Goal: Transaction & Acquisition: Book appointment/travel/reservation

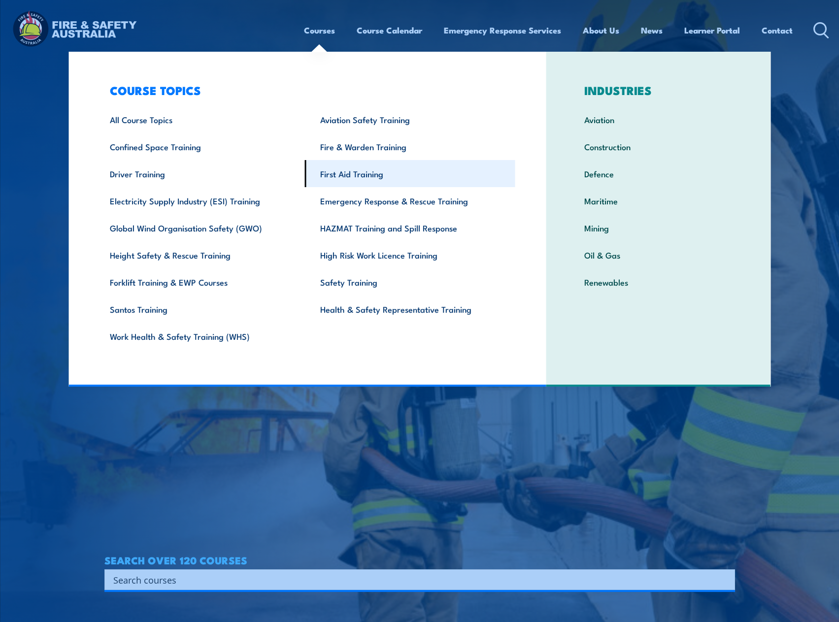
click at [386, 180] on link "First Aid Training" at bounding box center [410, 173] width 210 height 27
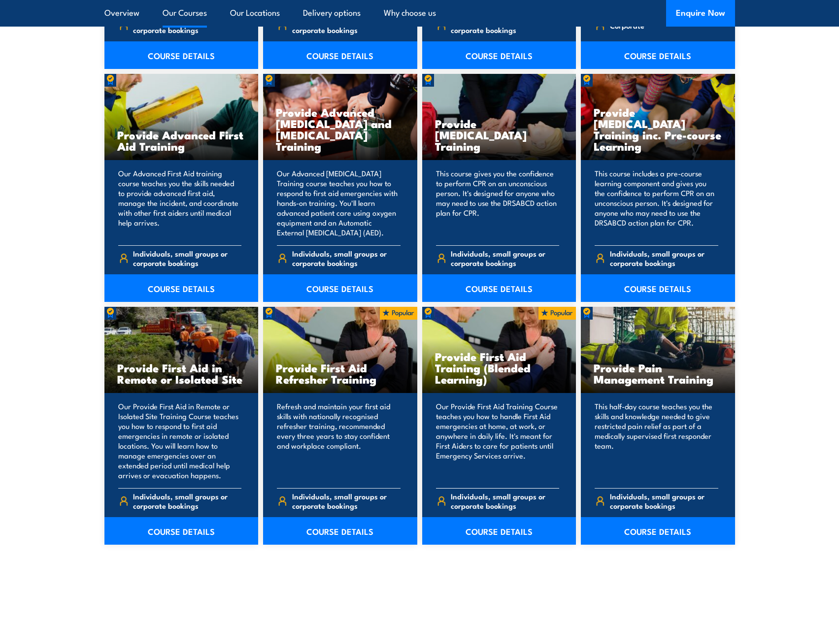
scroll to position [1231, 0]
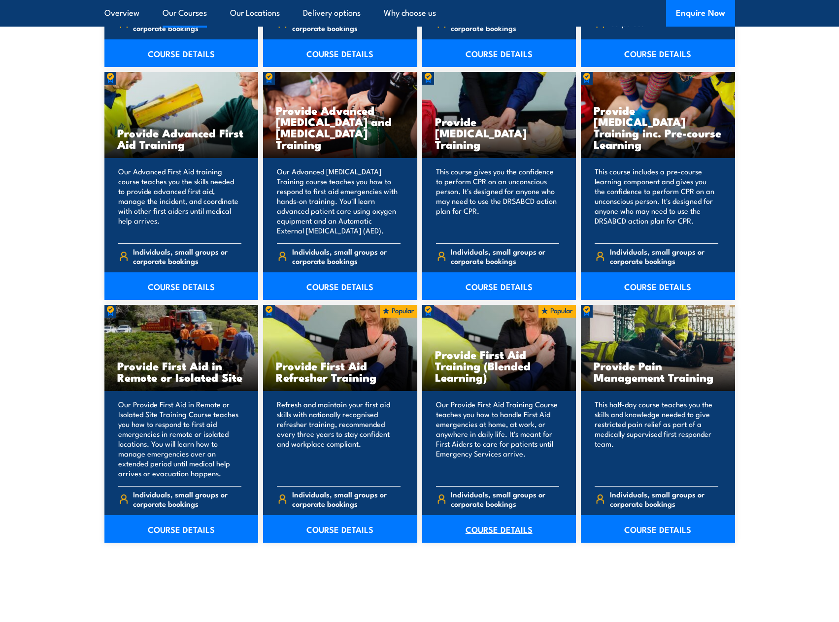
click at [500, 531] on link "COURSE DETAILS" at bounding box center [499, 529] width 154 height 28
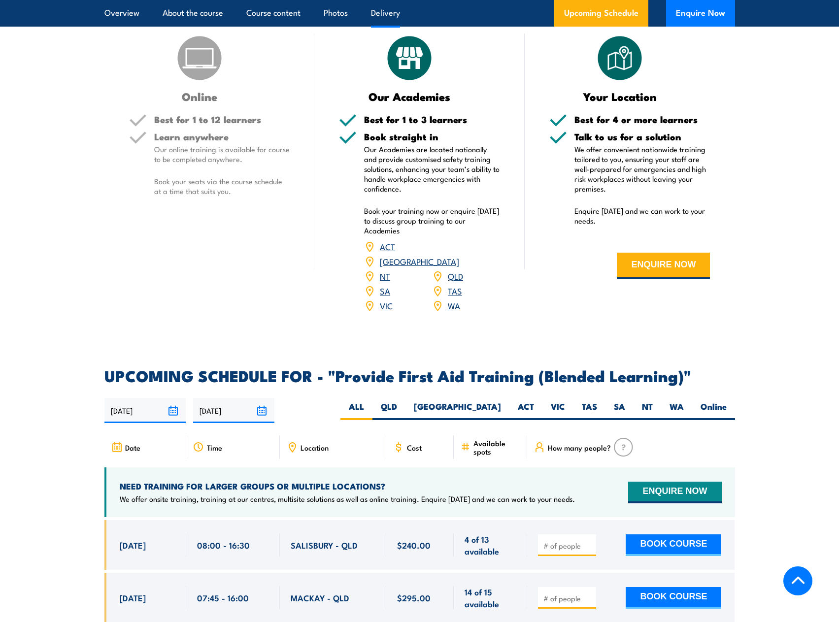
scroll to position [1822, 0]
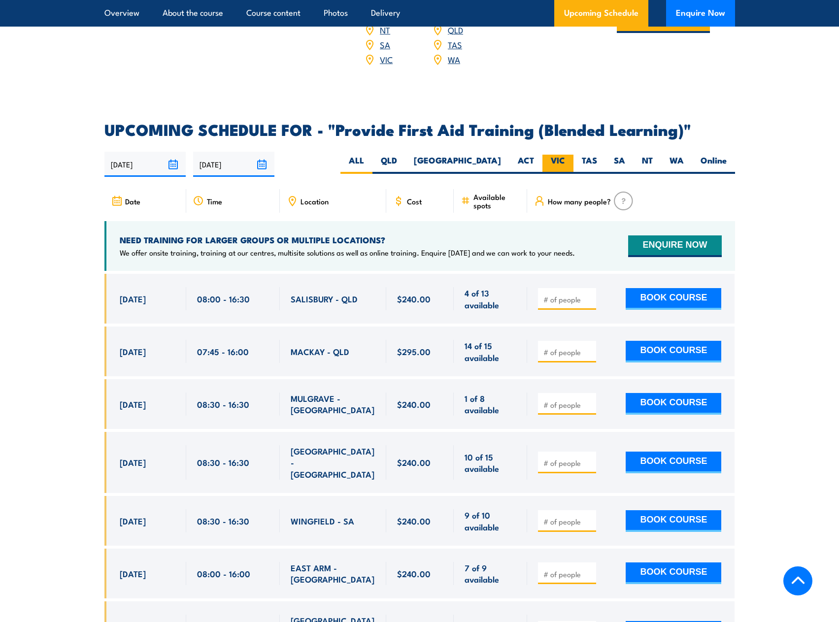
click at [564, 163] on label "VIC" at bounding box center [557, 164] width 31 height 19
click at [565, 161] on input "VIC" at bounding box center [568, 158] width 6 height 6
radio input "true"
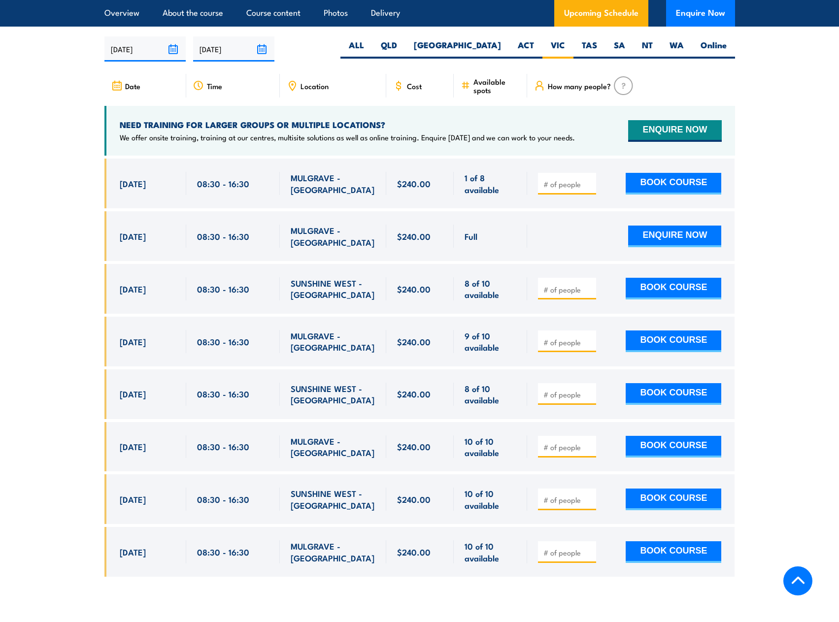
scroll to position [1952, 0]
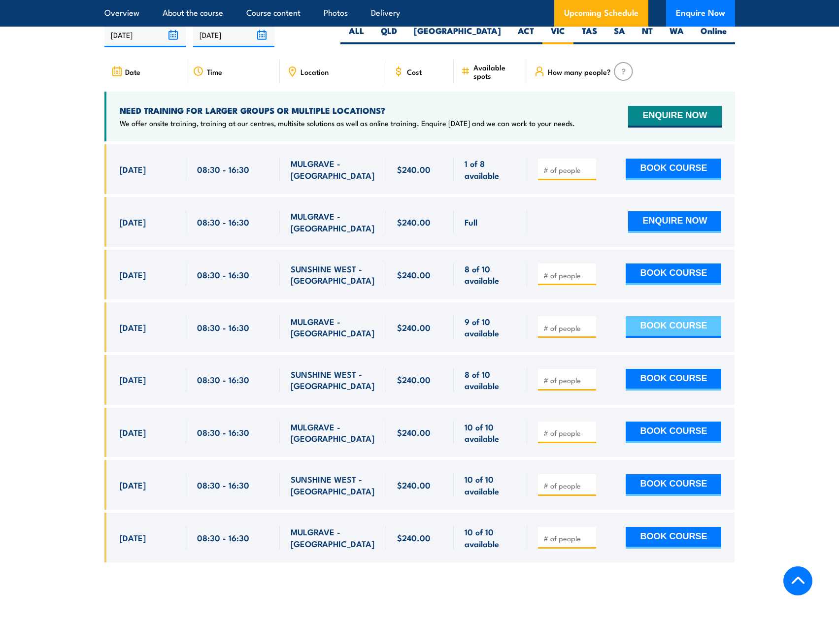
click at [680, 330] on button "BOOK COURSE" at bounding box center [673, 327] width 96 height 22
type input "1"
click at [590, 331] on input "1" at bounding box center [567, 328] width 49 height 10
click at [669, 330] on button "BOOK COURSE" at bounding box center [673, 327] width 96 height 22
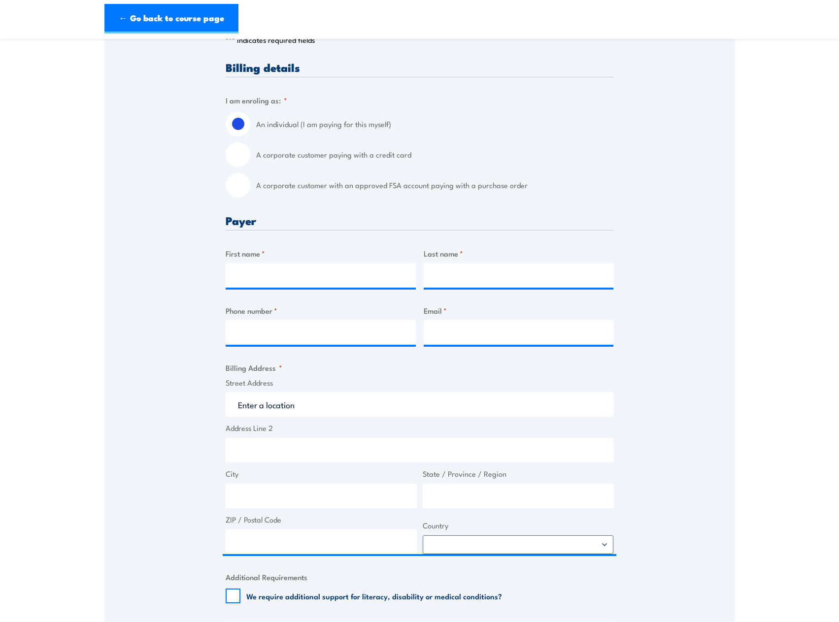
scroll to position [197, 0]
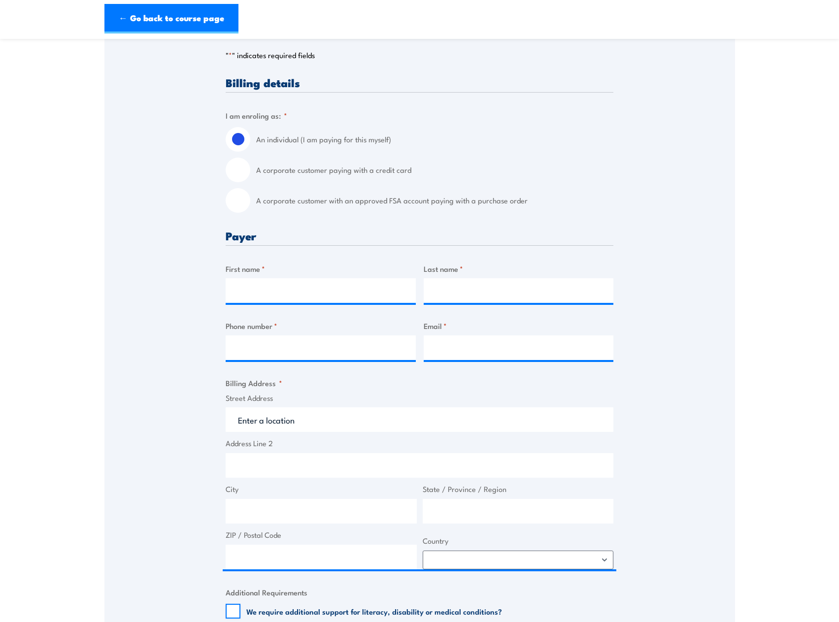
click at [243, 166] on input "A corporate customer paying with a credit card" at bounding box center [238, 170] width 25 height 25
radio input "true"
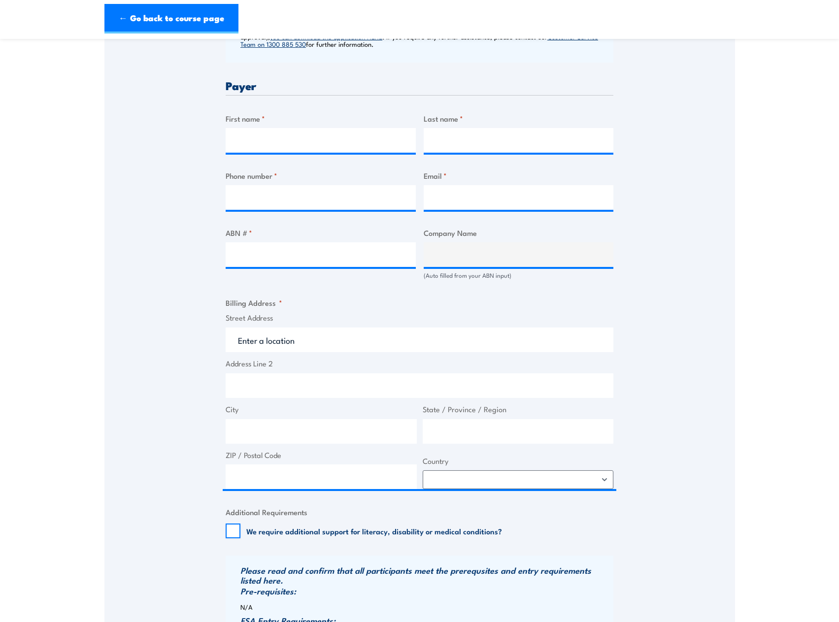
scroll to position [295, 0]
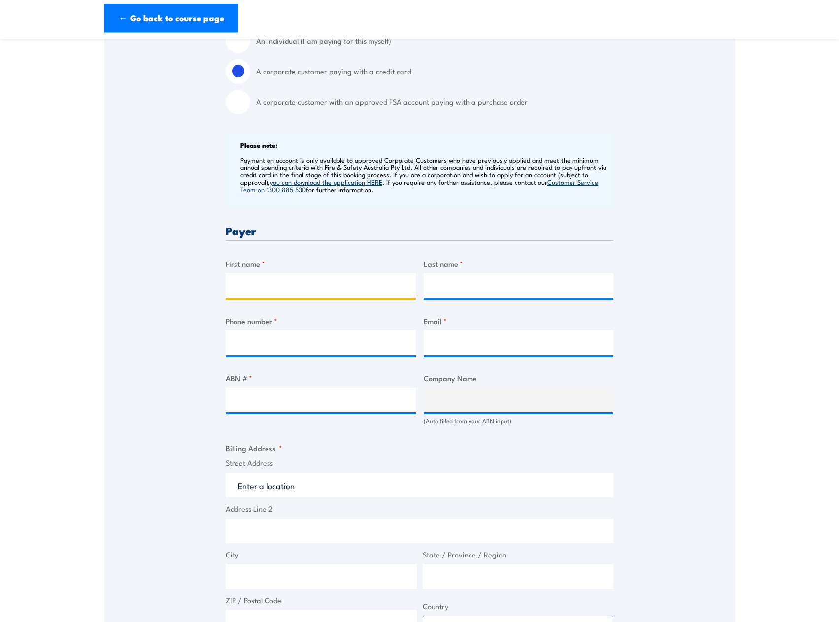
click at [273, 289] on input "First name *" at bounding box center [321, 285] width 190 height 25
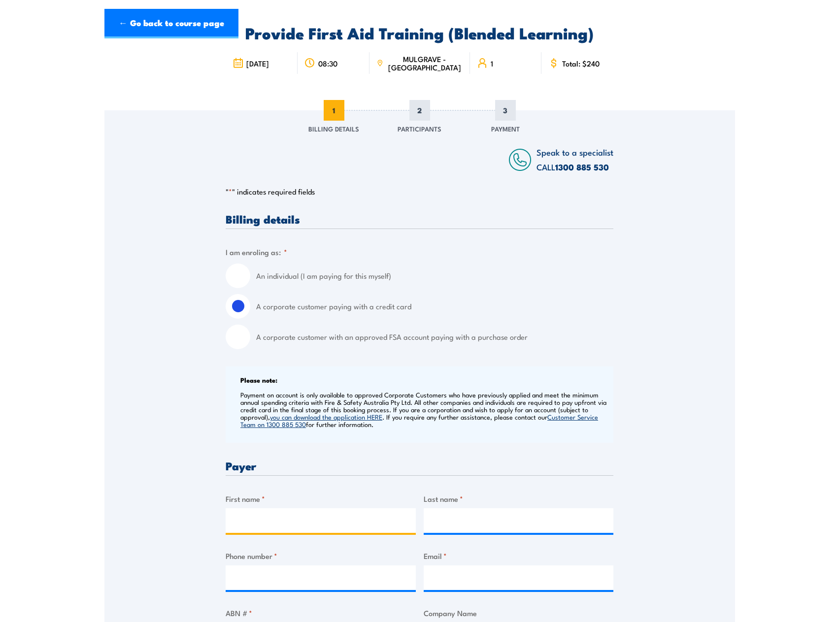
scroll to position [0, 0]
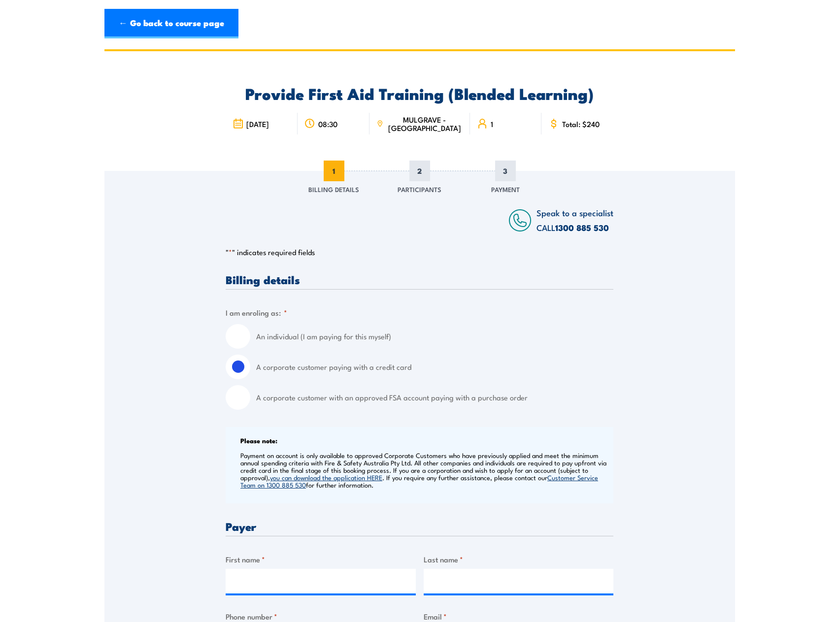
click at [241, 335] on input "An individual (I am paying for this myself)" at bounding box center [238, 336] width 25 height 25
radio input "true"
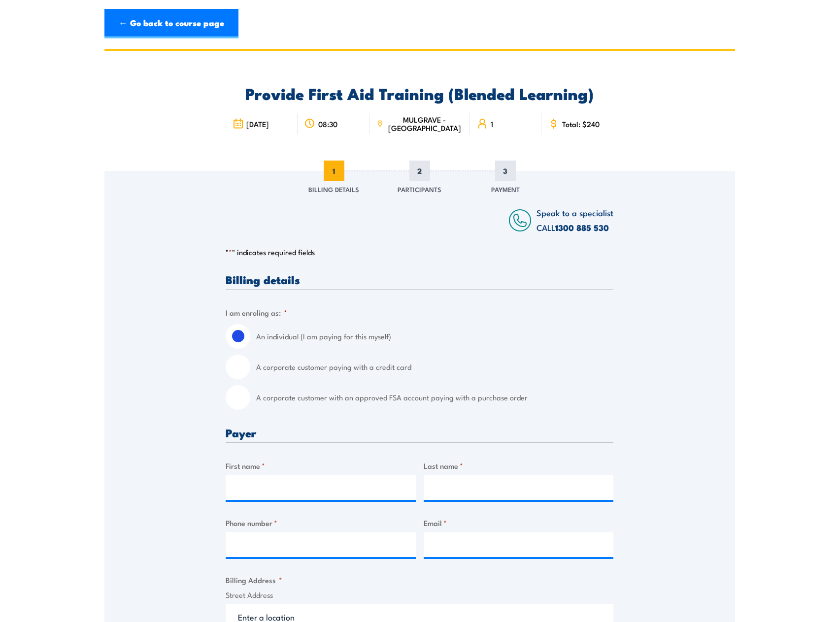
click at [241, 367] on input "A corporate customer paying with a credit card" at bounding box center [238, 367] width 25 height 25
radio input "true"
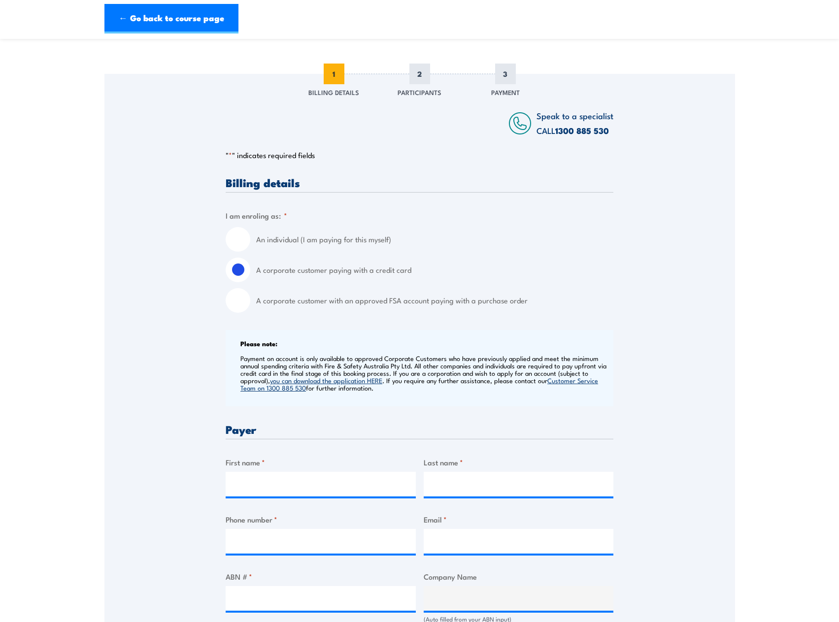
scroll to position [197, 0]
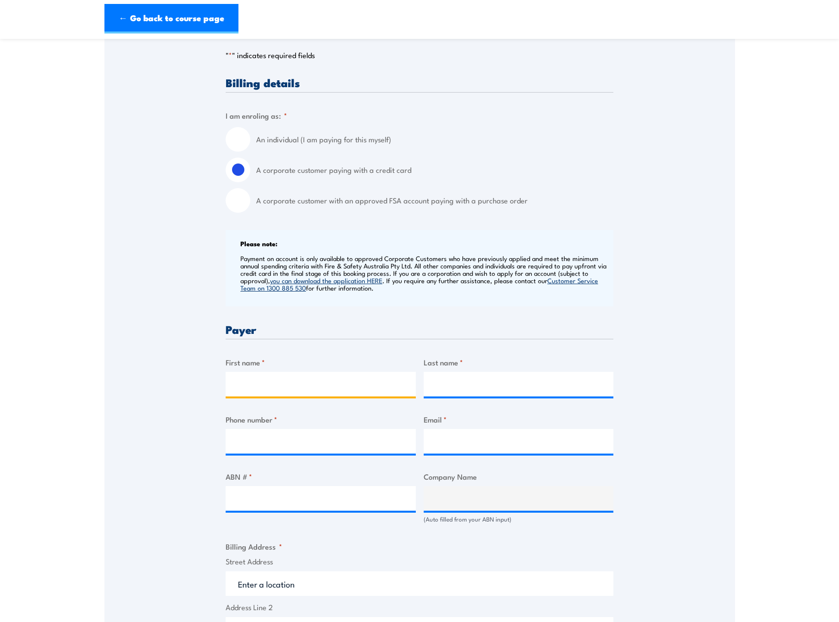
click at [307, 380] on input "First name *" at bounding box center [321, 384] width 190 height 25
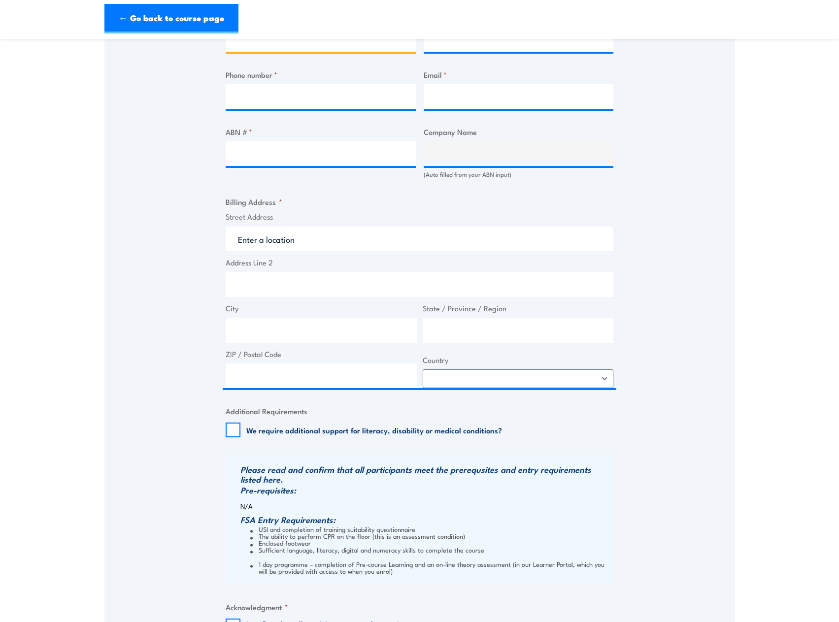
scroll to position [394, 0]
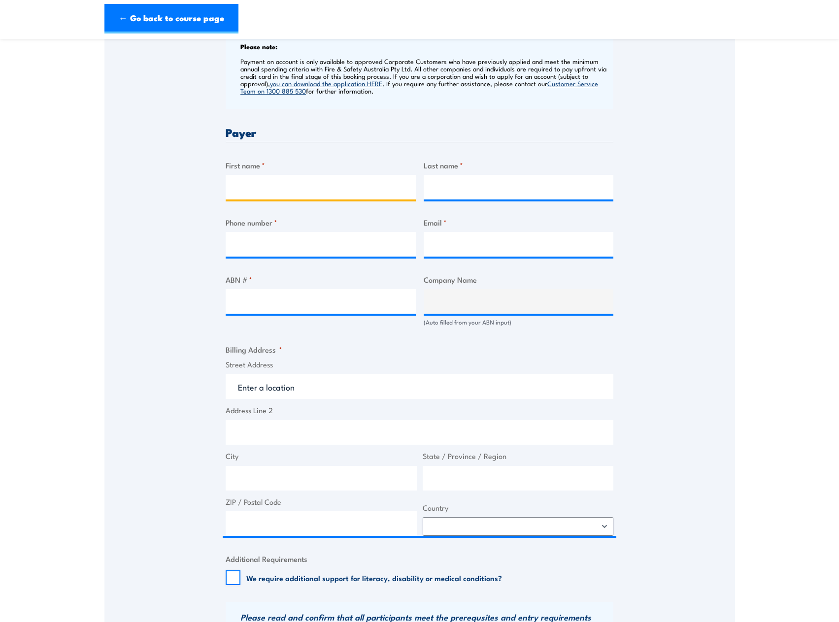
click at [250, 188] on input "First name *" at bounding box center [321, 187] width 190 height 25
type input "Renee"
type input "Jordan"
type input "0395012055"
type input "reneej@planbservices.com.au"
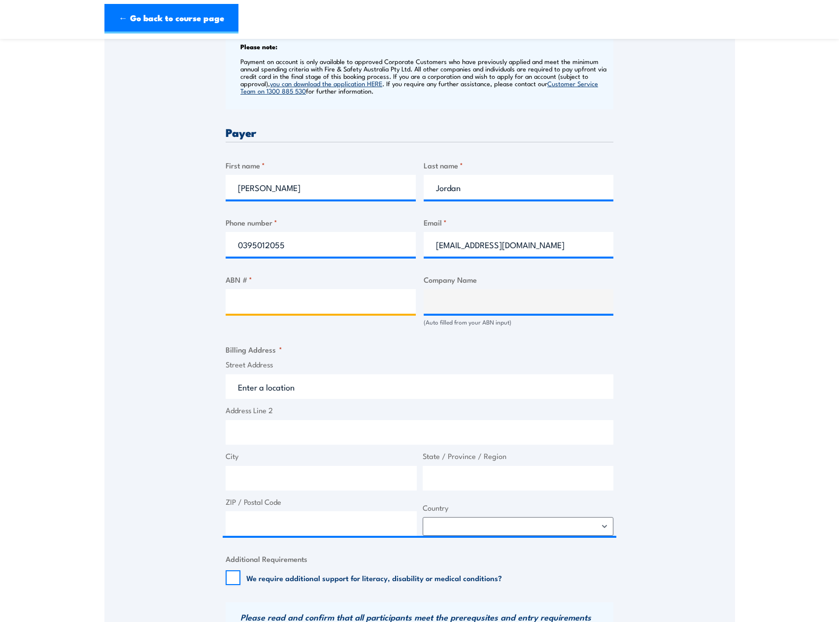
click at [302, 307] on input "ABN # *" at bounding box center [321, 301] width 190 height 25
paste input "63 110 662 658"
type input "63 110 662 658"
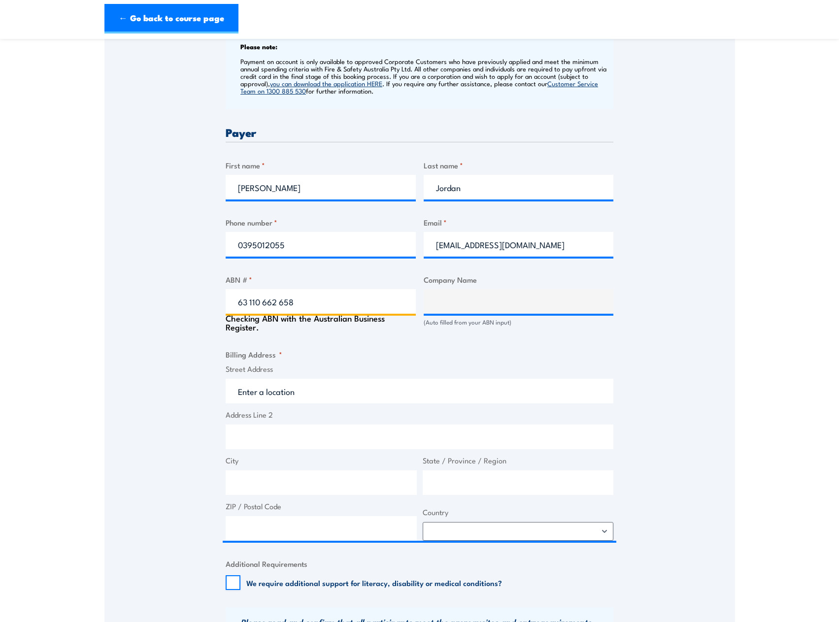
type input "PLAN B SERVICES PTY. LTD."
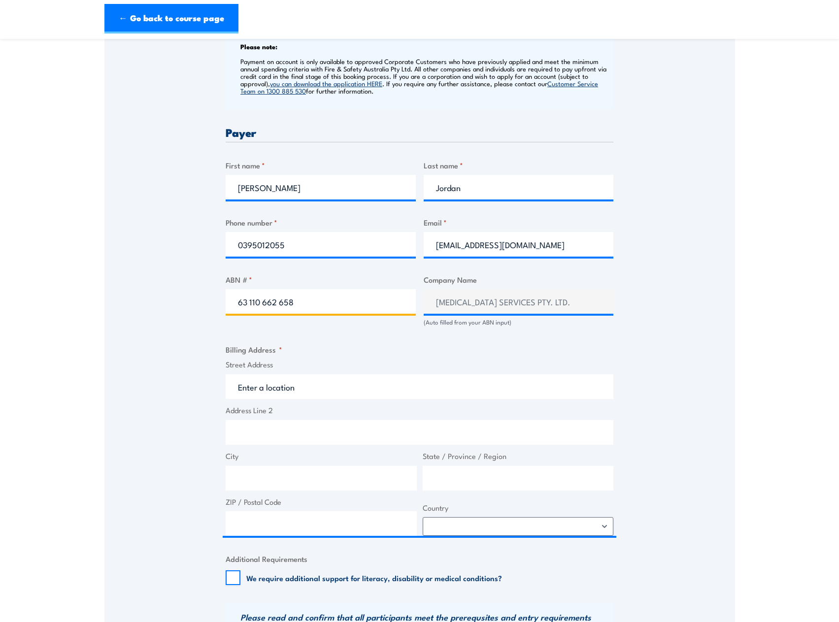
type input "63 110 662 658"
click at [649, 337] on div "Speak to a specialist CALL 1300 885 530 CALL 1300 885 530 " * " indicates requi…" at bounding box center [419, 314] width 630 height 1075
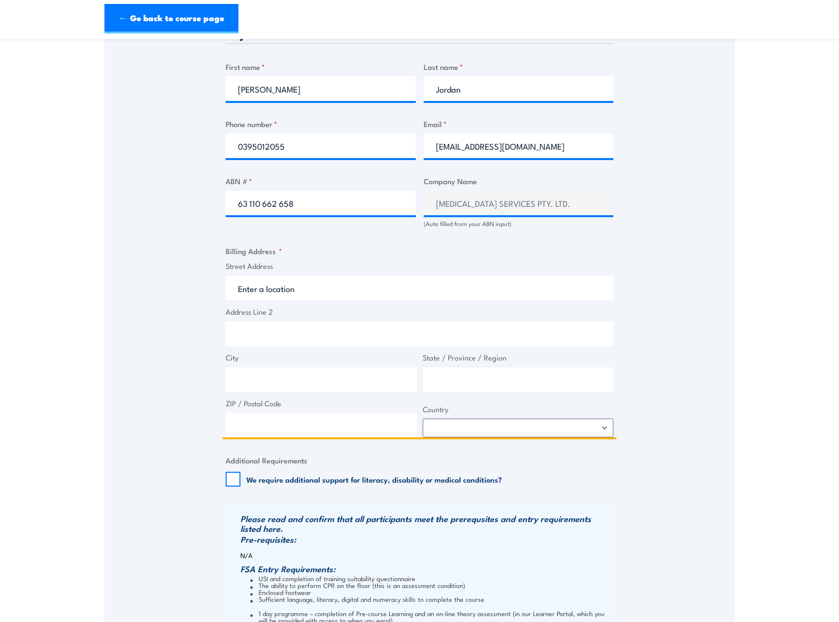
click at [280, 341] on input "Address Line 2" at bounding box center [420, 334] width 388 height 25
click at [320, 294] on input "Street Address" at bounding box center [420, 288] width 388 height 25
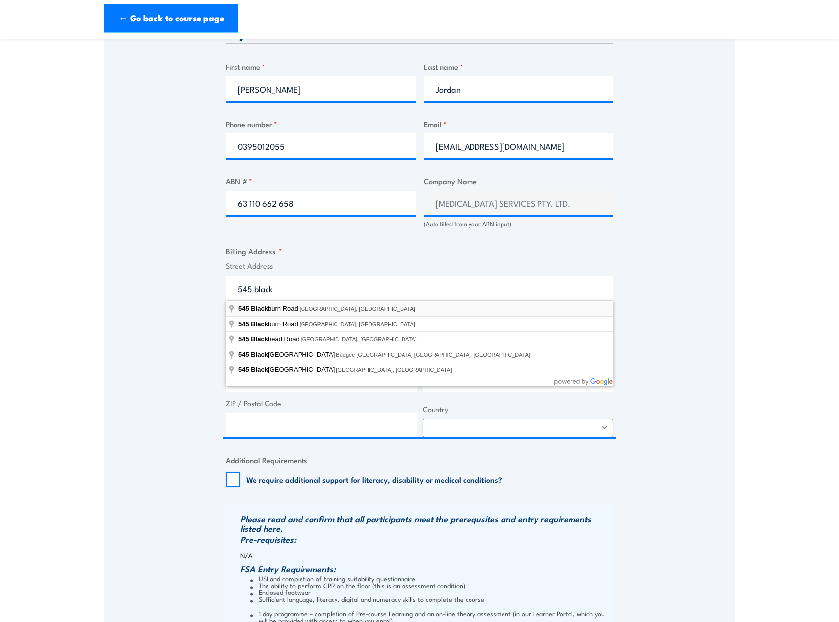
type input "545 Blackburn Road, Mount Waverley VIC, Australia"
type input "545 Blackburn Rd"
type input "Mount Waverley"
type input "Victoria"
type input "3149"
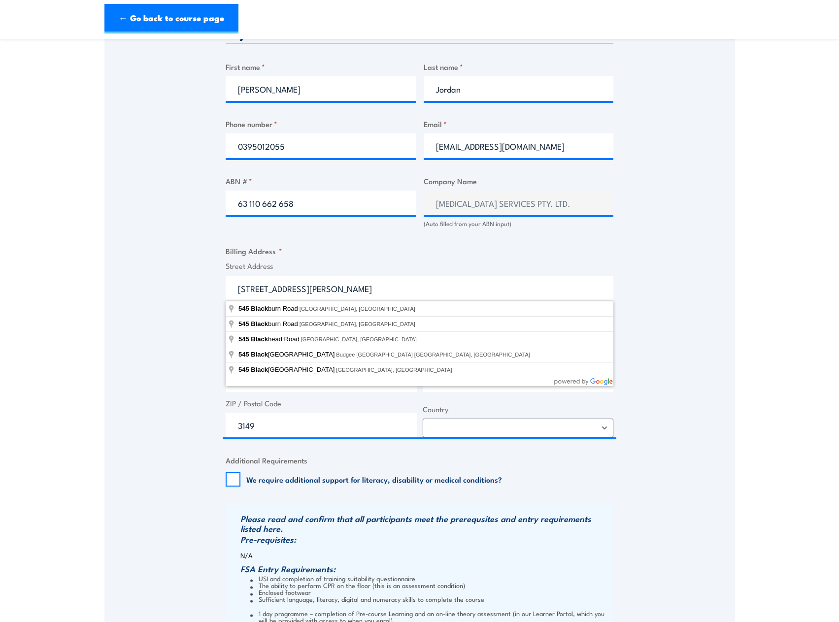
select select "Australia"
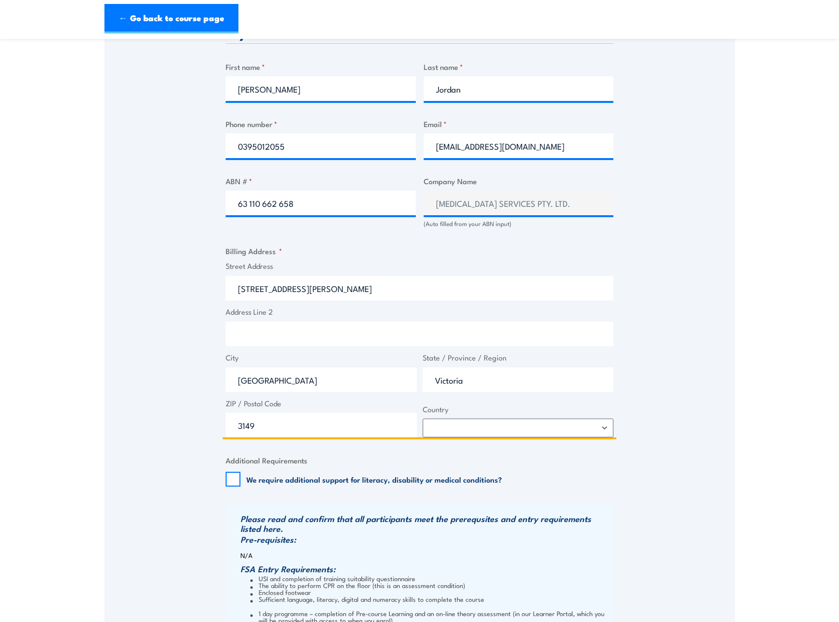
click at [319, 331] on input "Address Line 2" at bounding box center [420, 334] width 388 height 25
click at [237, 288] on input "545 Blackburn Rd" at bounding box center [420, 288] width 388 height 25
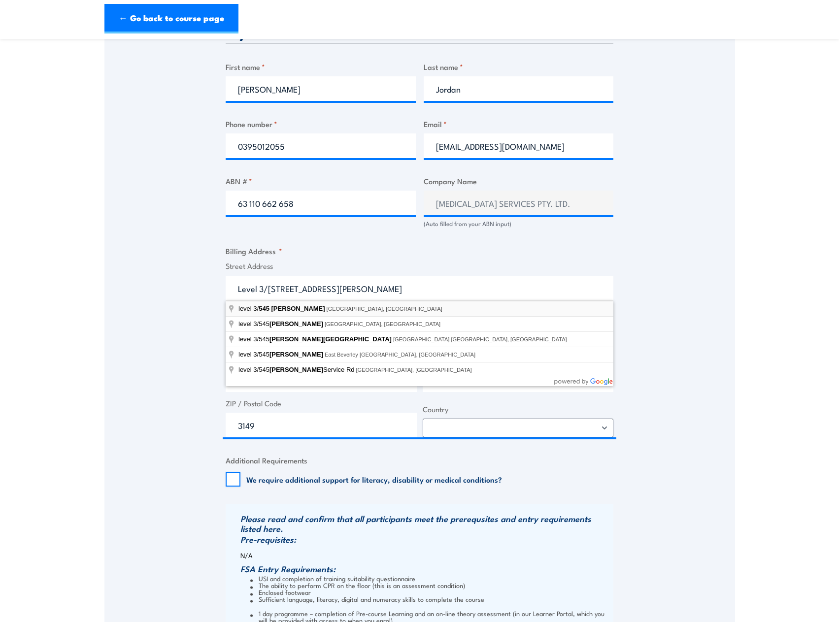
type input "level 3/545 Blackburn Rd, Mount Waverley VIC, Australia"
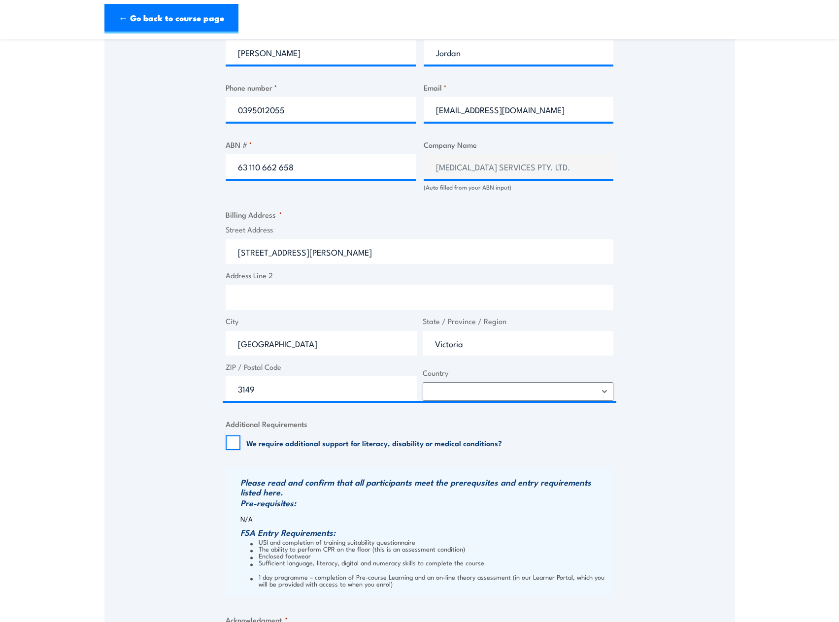
scroll to position [542, 0]
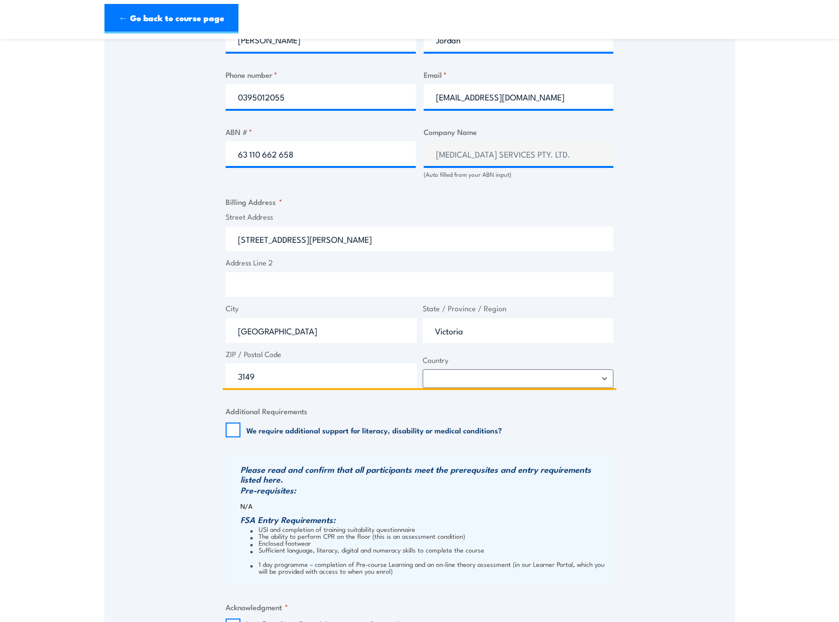
click at [239, 243] on input "545 Blackburn Rd" at bounding box center [420, 239] width 388 height 25
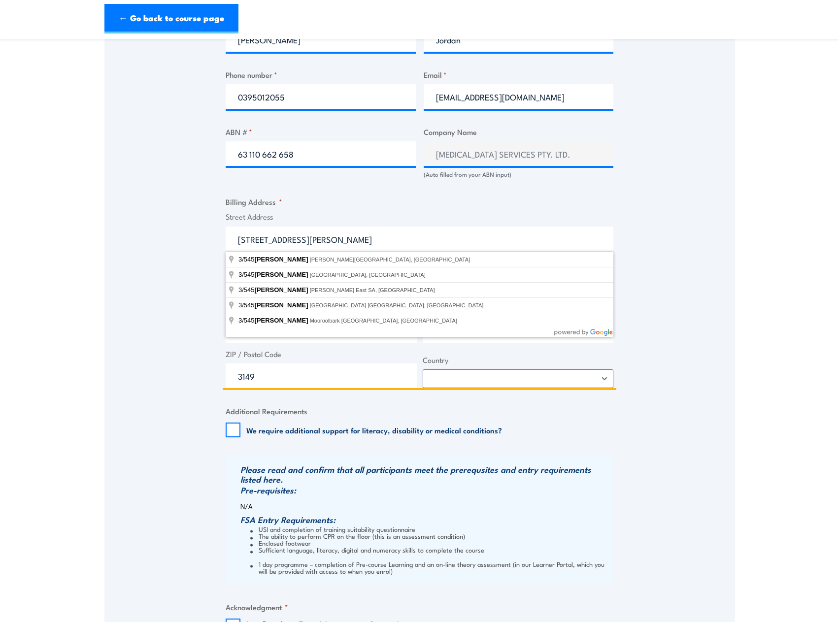
drag, startPoint x: 236, startPoint y: 241, endPoint x: 241, endPoint y: 237, distance: 6.0
click at [236, 240] on input "3/545 Blackburn Rd" at bounding box center [420, 239] width 388 height 25
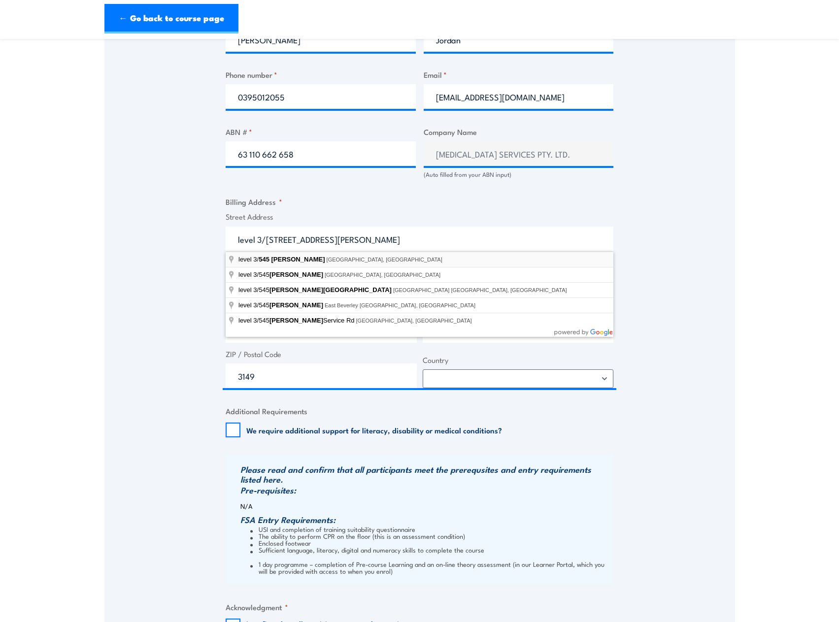
type input "level 3/545 Blackburn Rd, Mount Waverley VIC, Australia"
type input "545 Blackburn Rd"
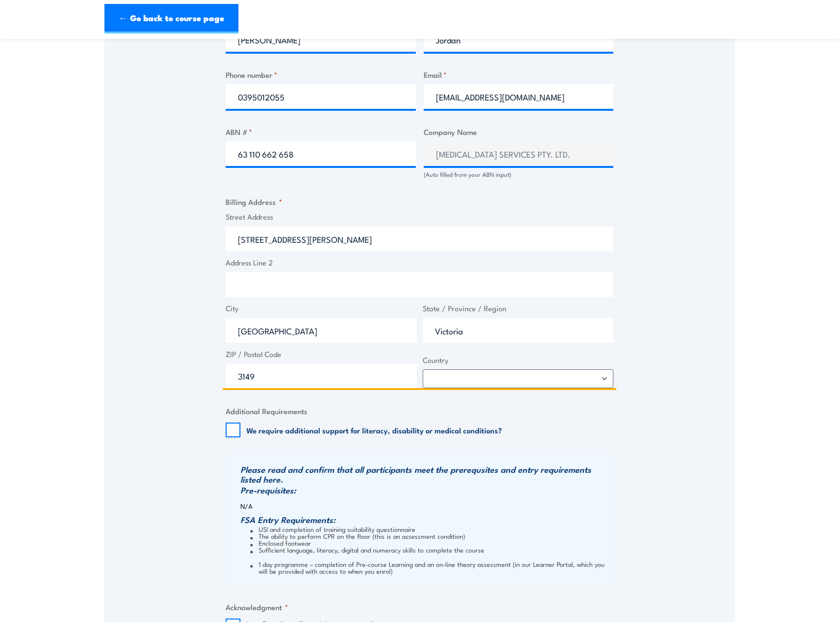
click at [305, 284] on input "Address Line 2" at bounding box center [420, 284] width 388 height 25
type input "Level 3"
click at [695, 287] on div "Speak to a specialist CALL 1300 885 530 CALL 1300 885 530 " * " indicates requi…" at bounding box center [419, 166] width 630 height 1075
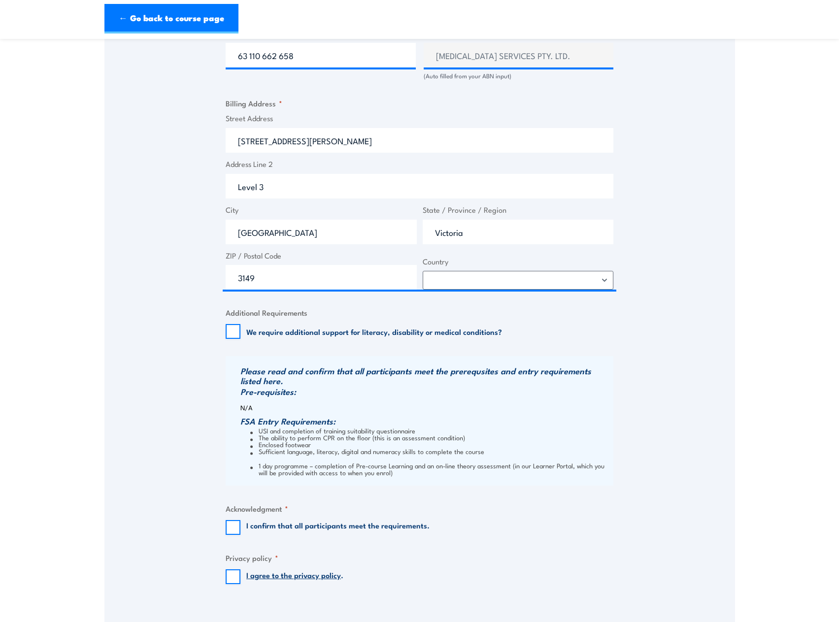
scroll to position [689, 0]
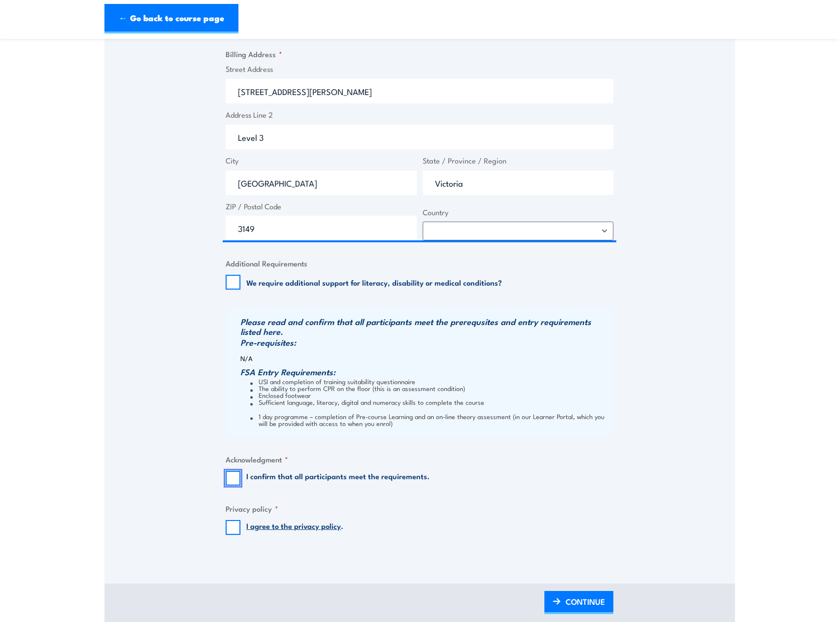
click at [235, 480] on input "I confirm that all participants meet the requirements." at bounding box center [233, 478] width 15 height 15
checkbox input "true"
drag, startPoint x: 233, startPoint y: 530, endPoint x: 244, endPoint y: 529, distance: 11.4
click at [233, 530] on input "I agree to the privacy policy ." at bounding box center [233, 527] width 15 height 15
checkbox input "true"
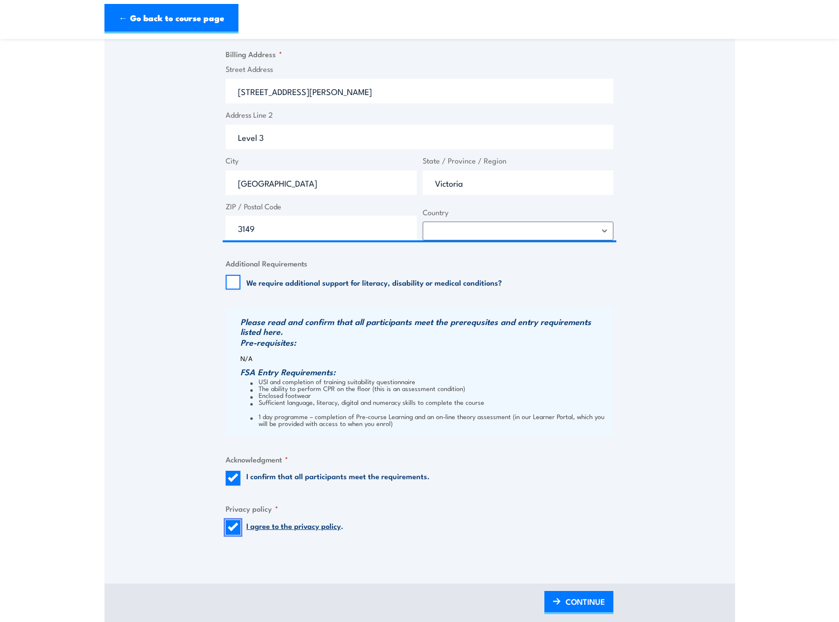
scroll to position [837, 0]
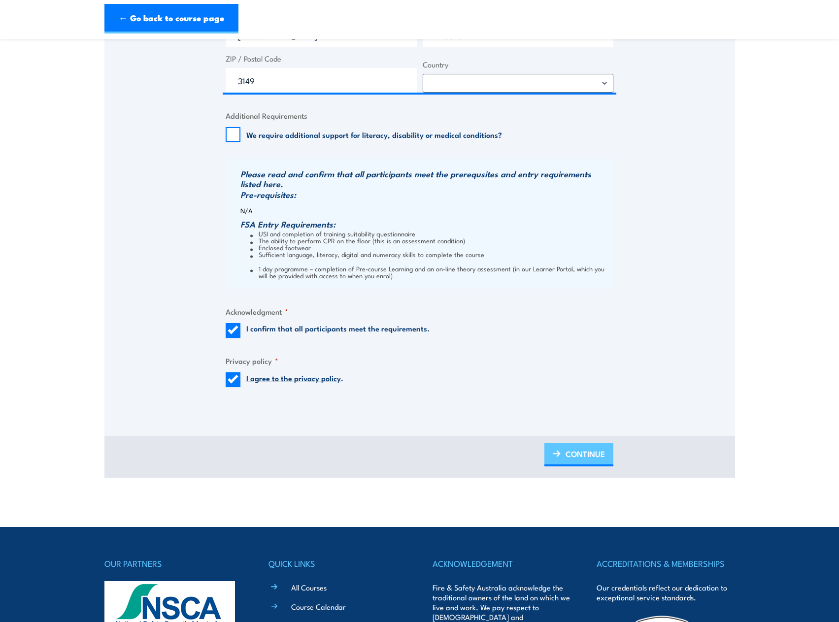
click at [596, 452] on span "CONTINUE" at bounding box center [584, 454] width 39 height 26
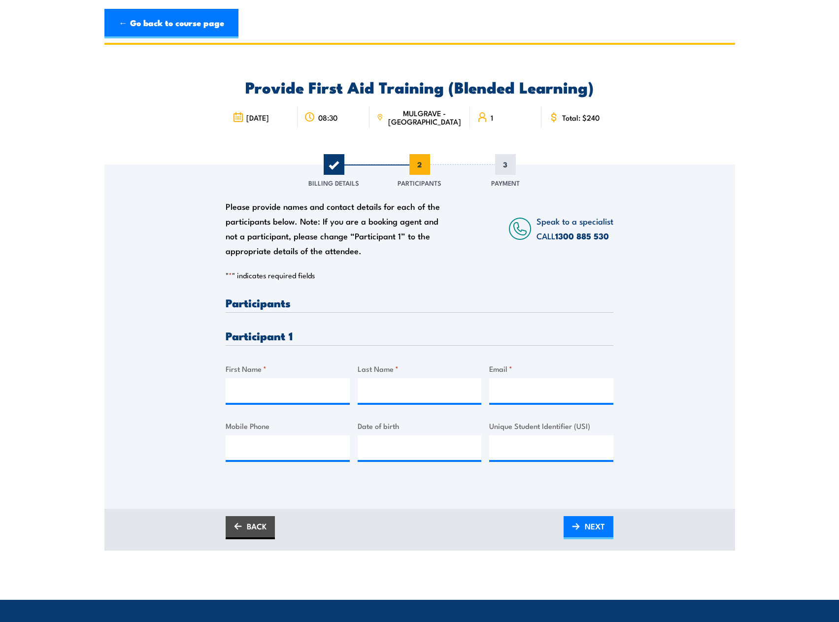
scroll to position [0, 0]
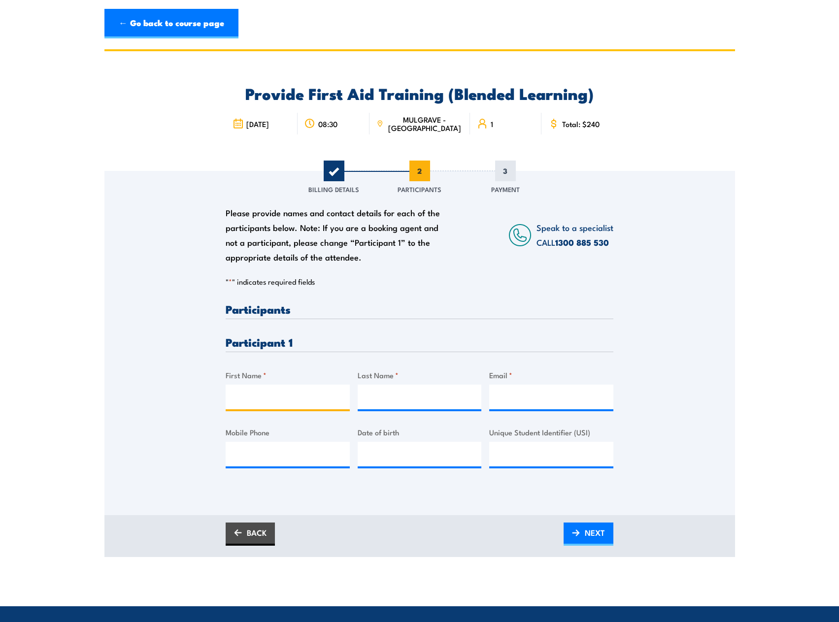
click at [264, 395] on input "First Name *" at bounding box center [288, 397] width 124 height 25
type input "Fiona"
click at [407, 399] on input "Last Name *" at bounding box center [420, 397] width 124 height 25
type input "McCrae"
click at [545, 405] on input "Email *" at bounding box center [551, 397] width 124 height 25
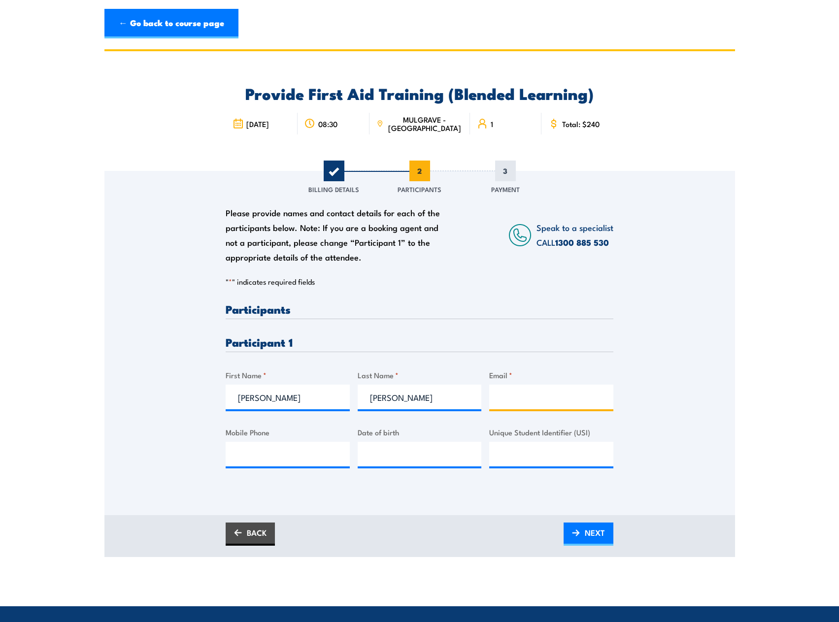
click at [518, 397] on input "Email *" at bounding box center [551, 397] width 124 height 25
paste input "fionam@planbservices.com.au"
type input "fionam@planbservices.com.au"
click at [686, 435] on div "Please provide names and contact details for each of the participants below. No…" at bounding box center [419, 329] width 630 height 317
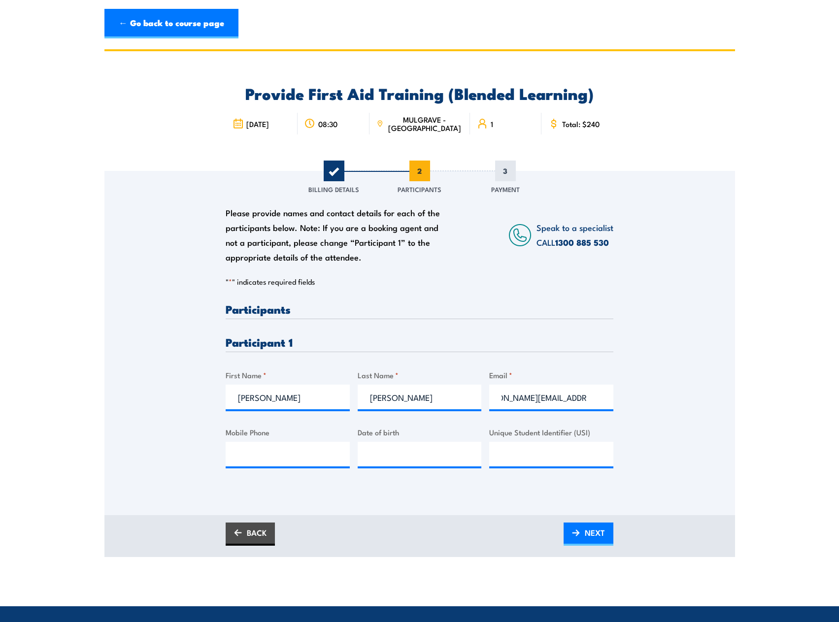
scroll to position [0, 0]
click at [239, 454] on input "Mobile Phone" at bounding box center [288, 454] width 124 height 25
click at [277, 456] on input "Mobile Phone" at bounding box center [288, 454] width 124 height 25
paste input "0455 720 472"
type input "0455 720 472"
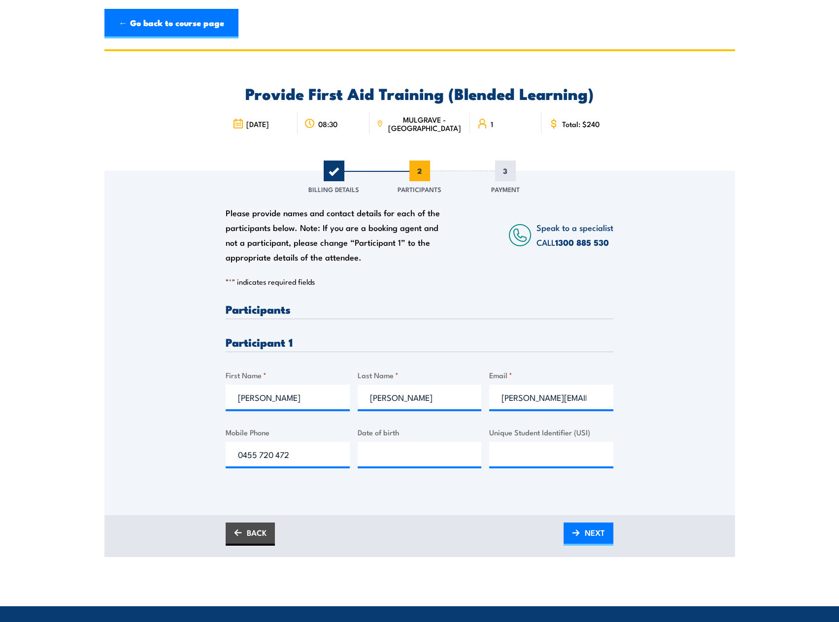
click at [713, 264] on div "Please provide names and contact details for each of the participants below. No…" at bounding box center [419, 329] width 630 height 317
click at [593, 454] on input "Unique Student Identifier (USI)" at bounding box center [551, 454] width 124 height 25
click at [605, 533] on link "NEXT" at bounding box center [588, 534] width 50 height 23
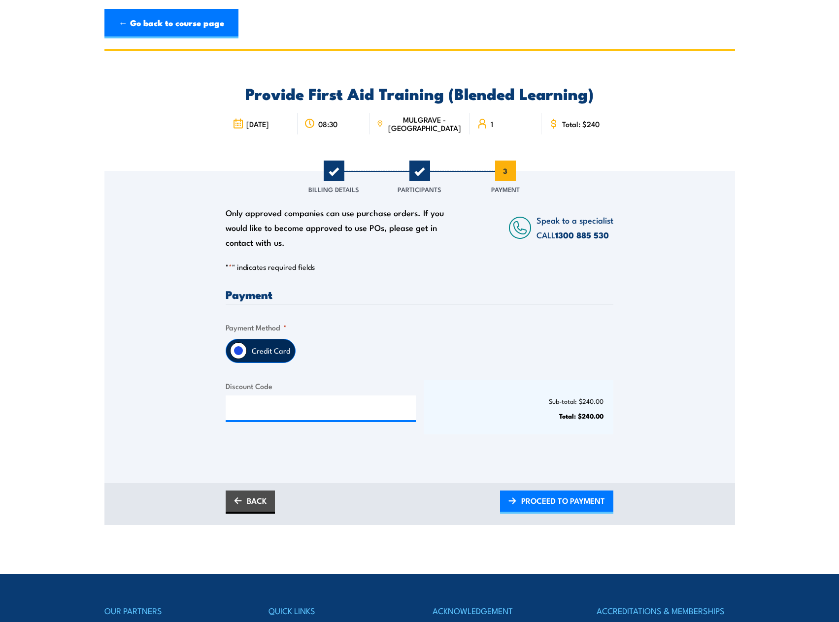
click at [244, 354] on input "Credit Card" at bounding box center [238, 350] width 17 height 17
click at [547, 504] on span "PROCEED TO PAYMENT" at bounding box center [563, 501] width 84 height 26
